Goal: Task Accomplishment & Management: Use online tool/utility

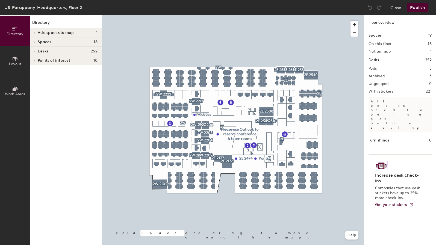
click at [22, 63] on button "Layout" at bounding box center [15, 61] width 30 height 30
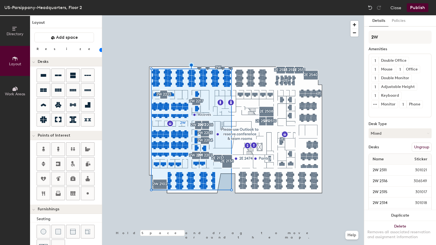
type input "140"
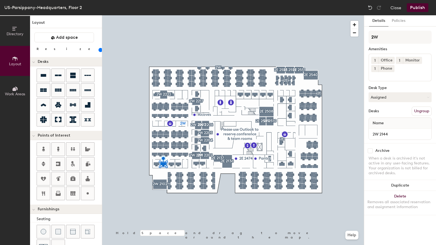
click at [371, 151] on input "checkbox" at bounding box center [370, 150] width 5 height 5
checkbox input "true"
click at [423, 6] on button "Publish" at bounding box center [418, 7] width 22 height 9
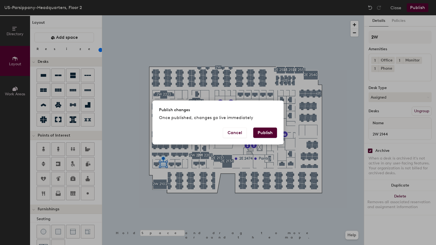
click at [264, 133] on button "Publish" at bounding box center [266, 133] width 24 height 10
type input "20"
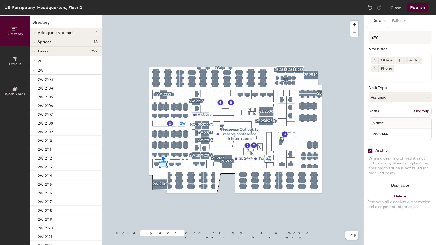
click at [372, 150] on input "checkbox" at bounding box center [370, 150] width 5 height 5
checkbox input "false"
click at [423, 10] on button "Publish" at bounding box center [418, 7] width 22 height 9
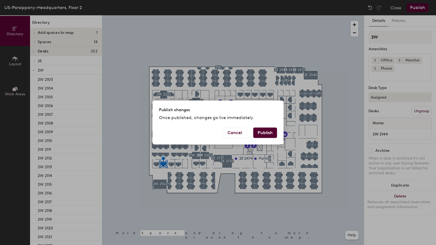
click at [267, 134] on button "Publish" at bounding box center [266, 133] width 24 height 10
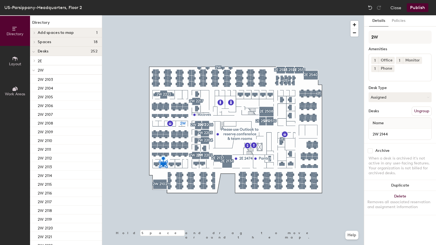
click at [418, 7] on button "Publish" at bounding box center [418, 7] width 22 height 9
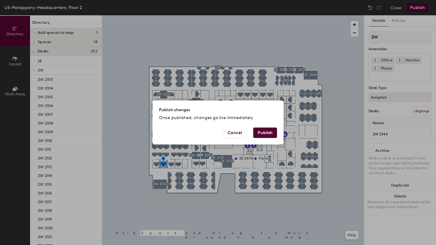
click at [259, 134] on button "Publish" at bounding box center [266, 133] width 24 height 10
